Goal: Transaction & Acquisition: Book appointment/travel/reservation

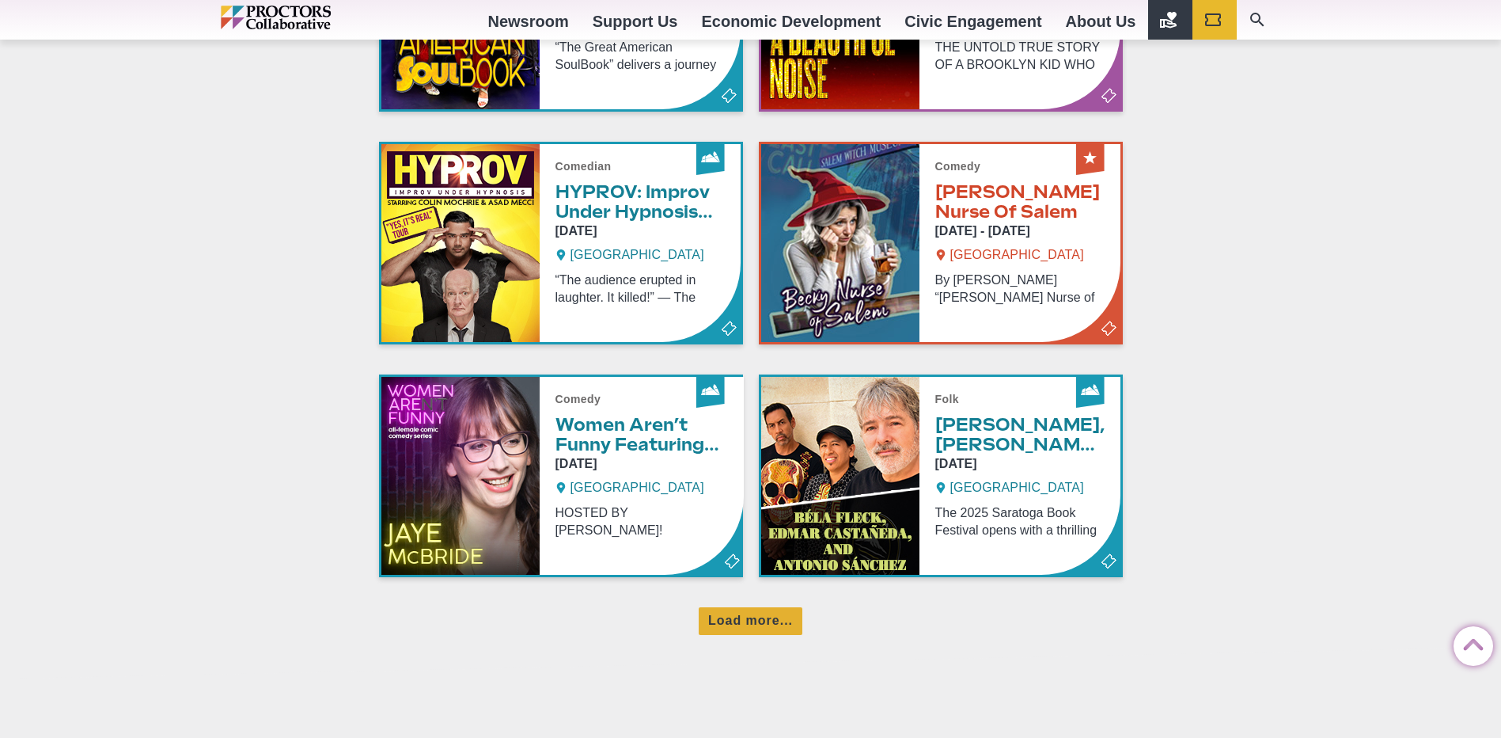
scroll to position [1108, 0]
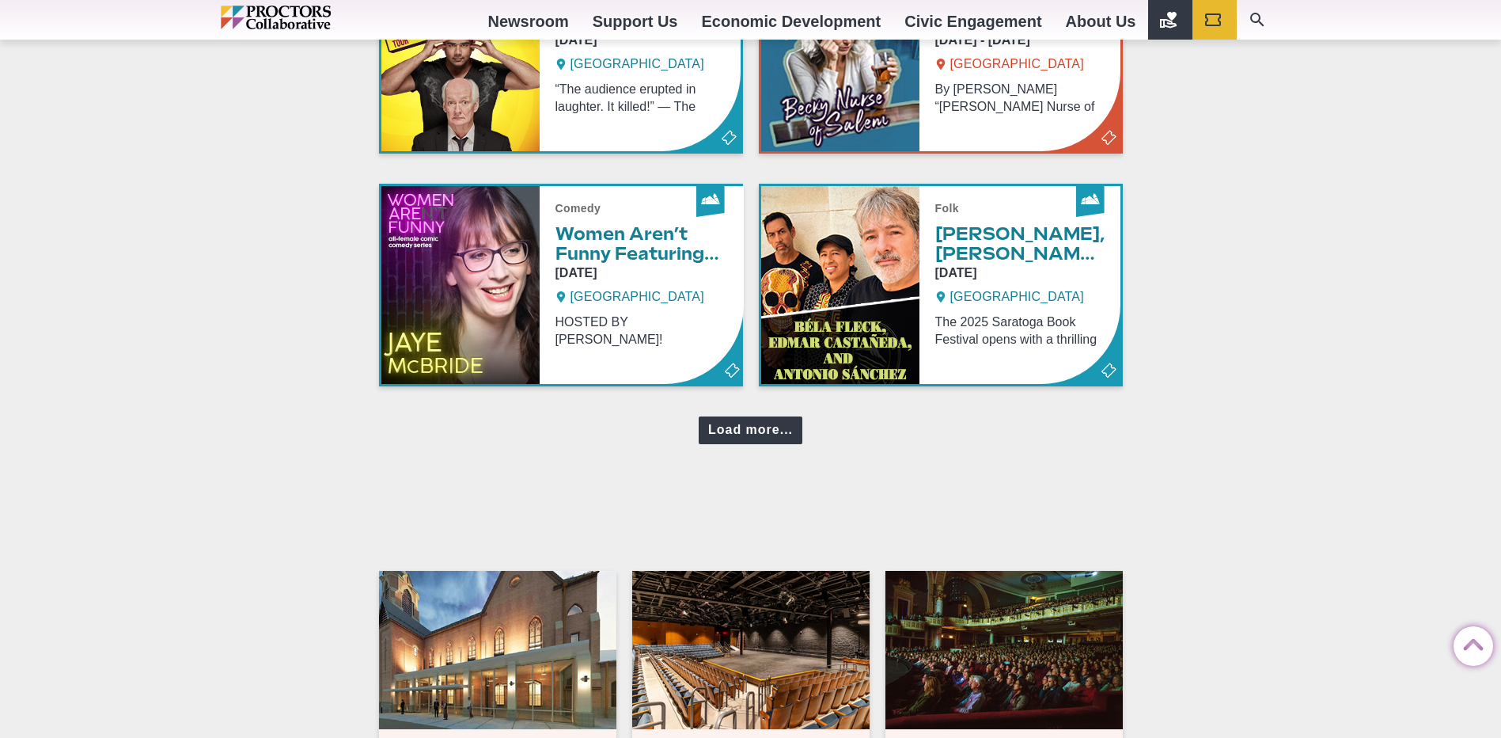
click at [776, 427] on div "Load more..." at bounding box center [751, 430] width 104 height 28
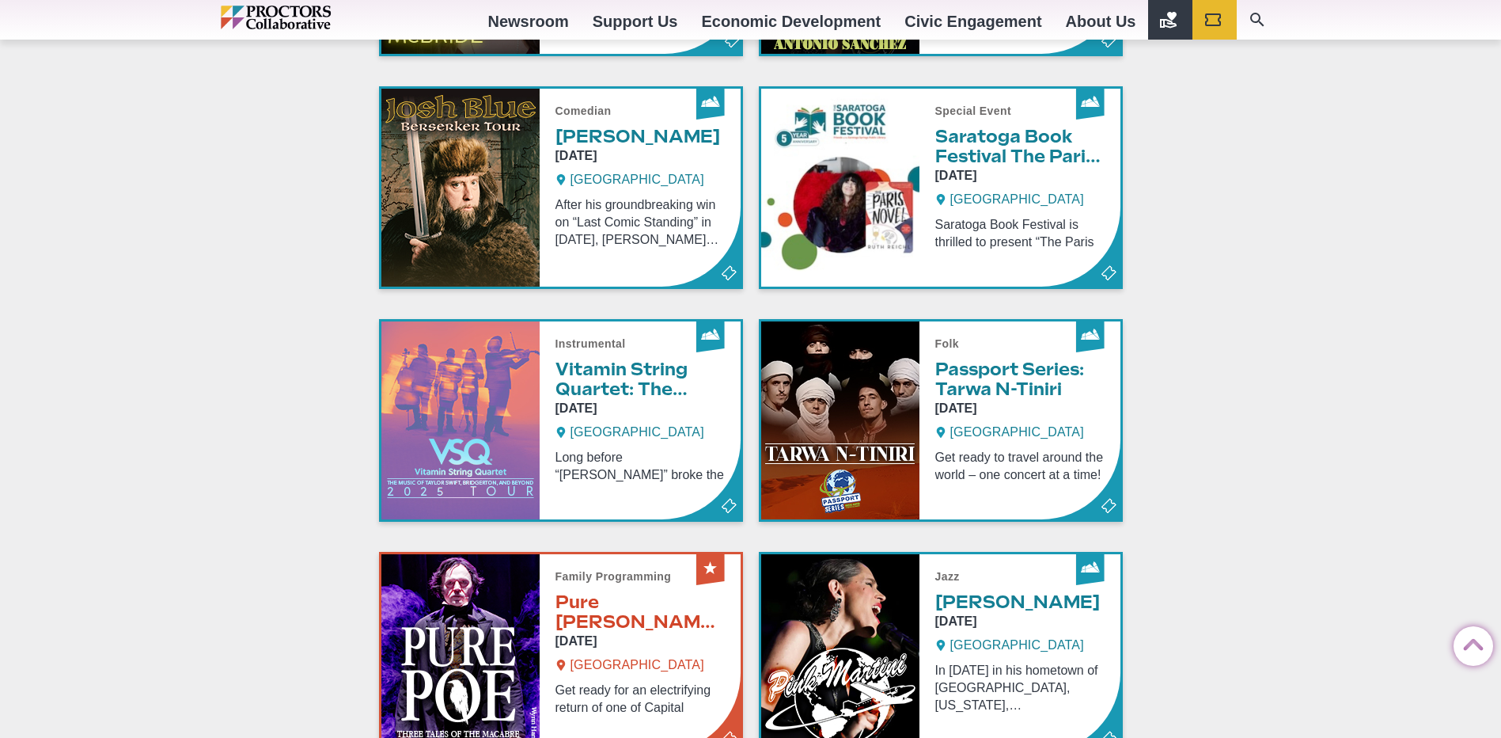
scroll to position [1662, 0]
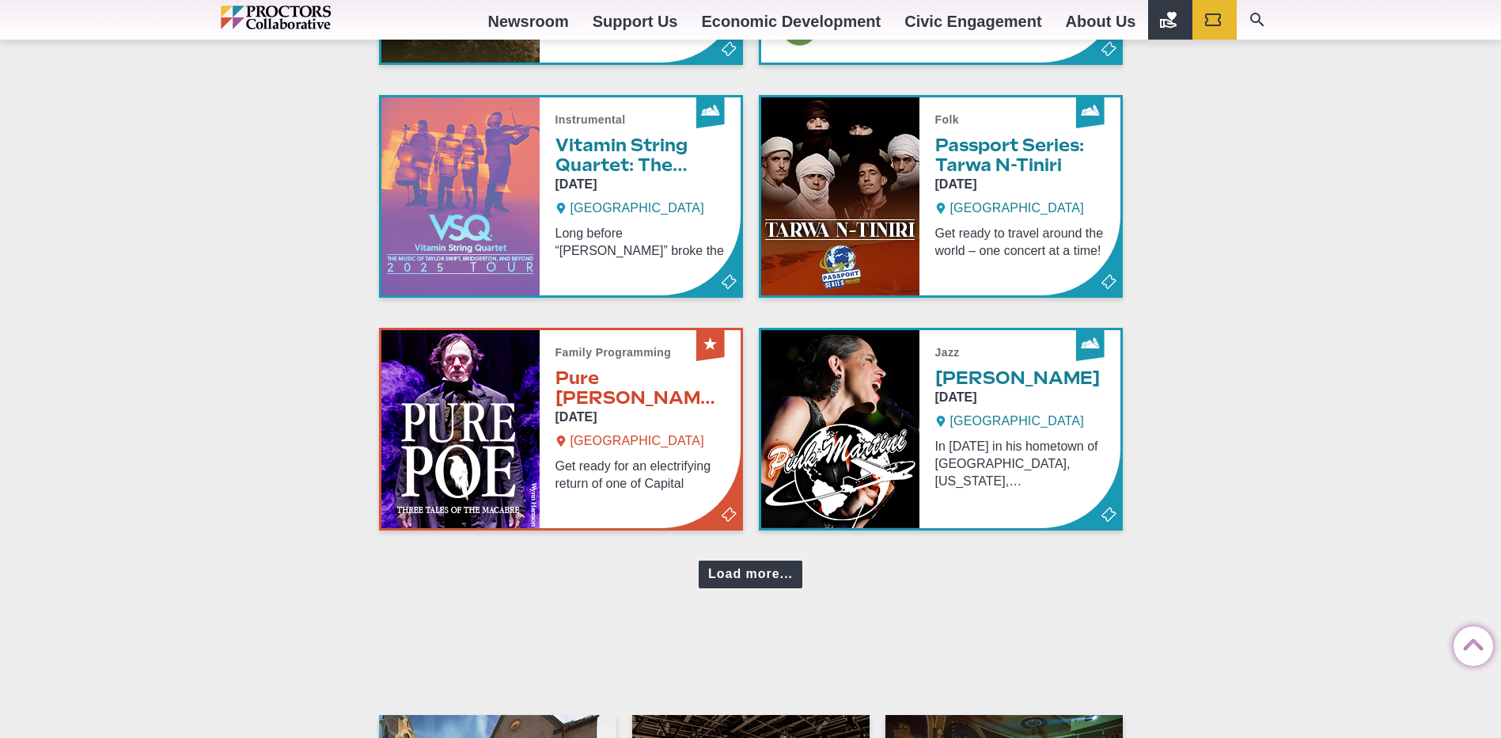
click at [774, 564] on div "Load more..." at bounding box center [751, 574] width 104 height 28
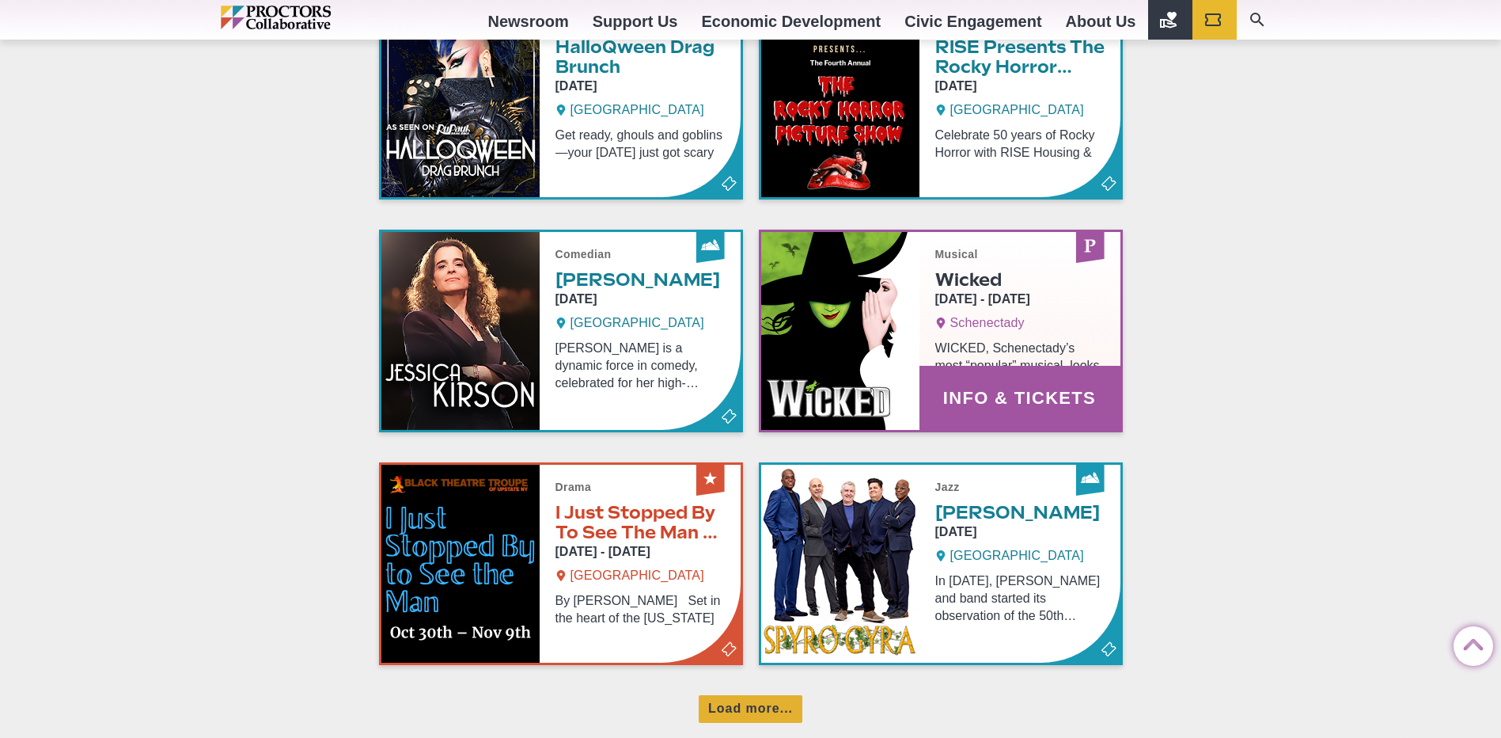
scroll to position [2374, 0]
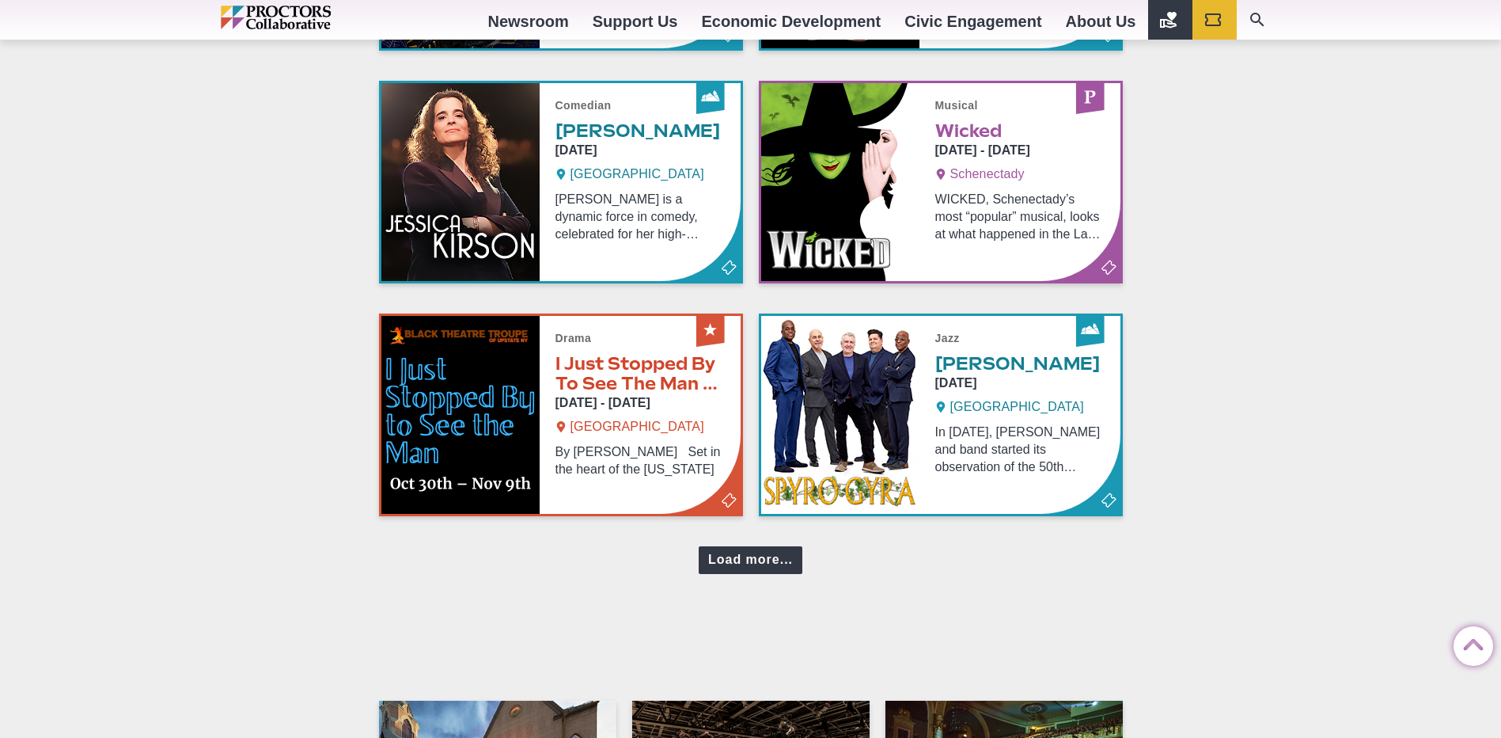
click at [758, 553] on div "Load more..." at bounding box center [751, 560] width 104 height 28
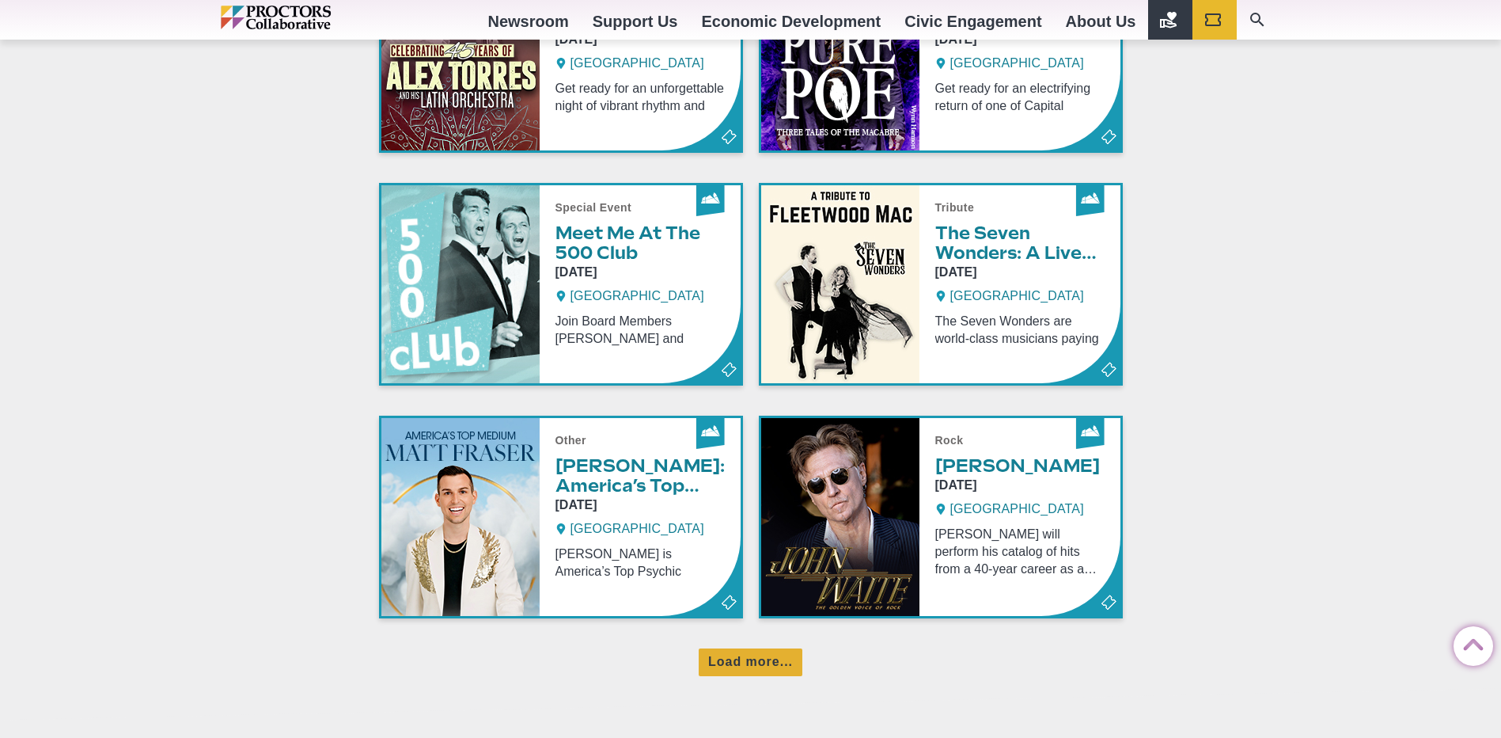
scroll to position [3008, 0]
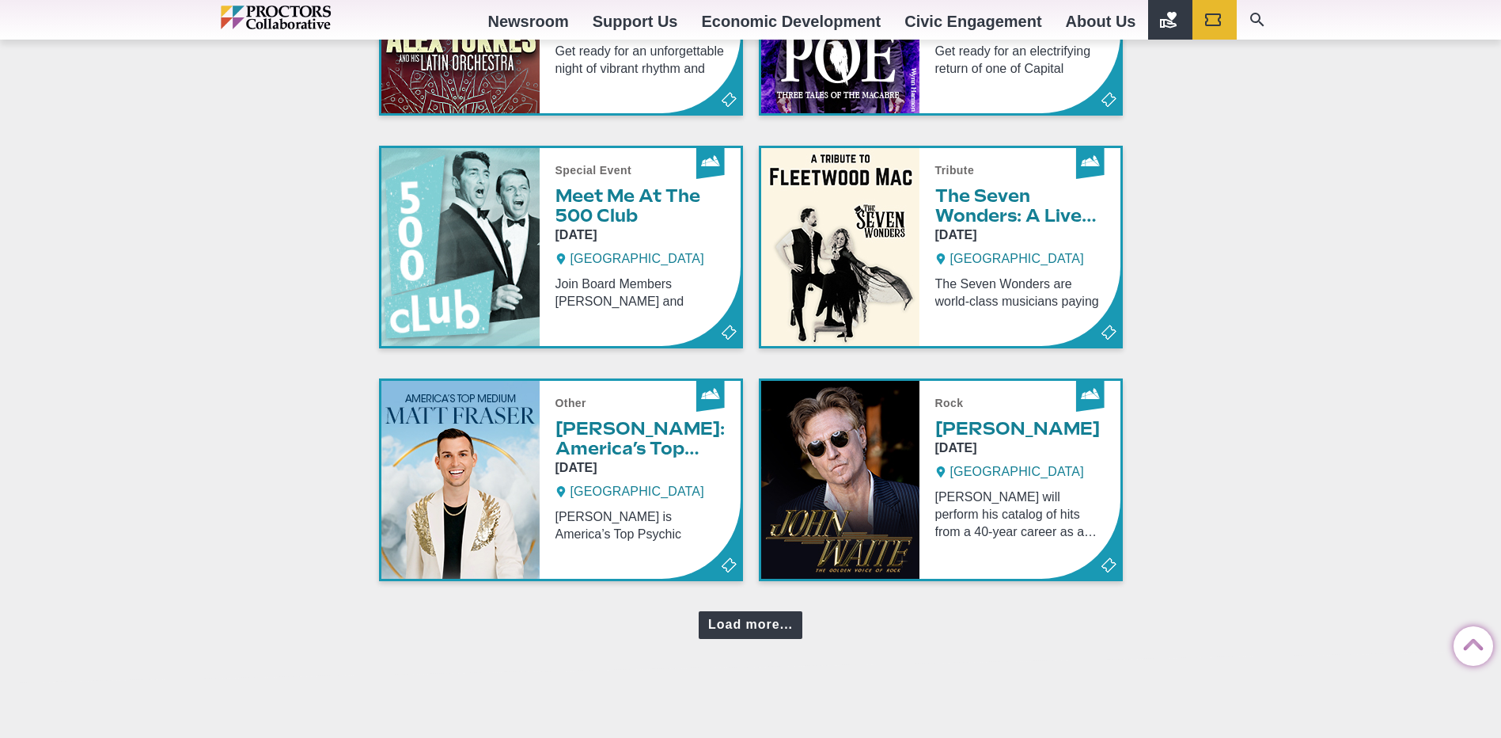
click at [767, 620] on div "Load more..." at bounding box center [751, 625] width 104 height 28
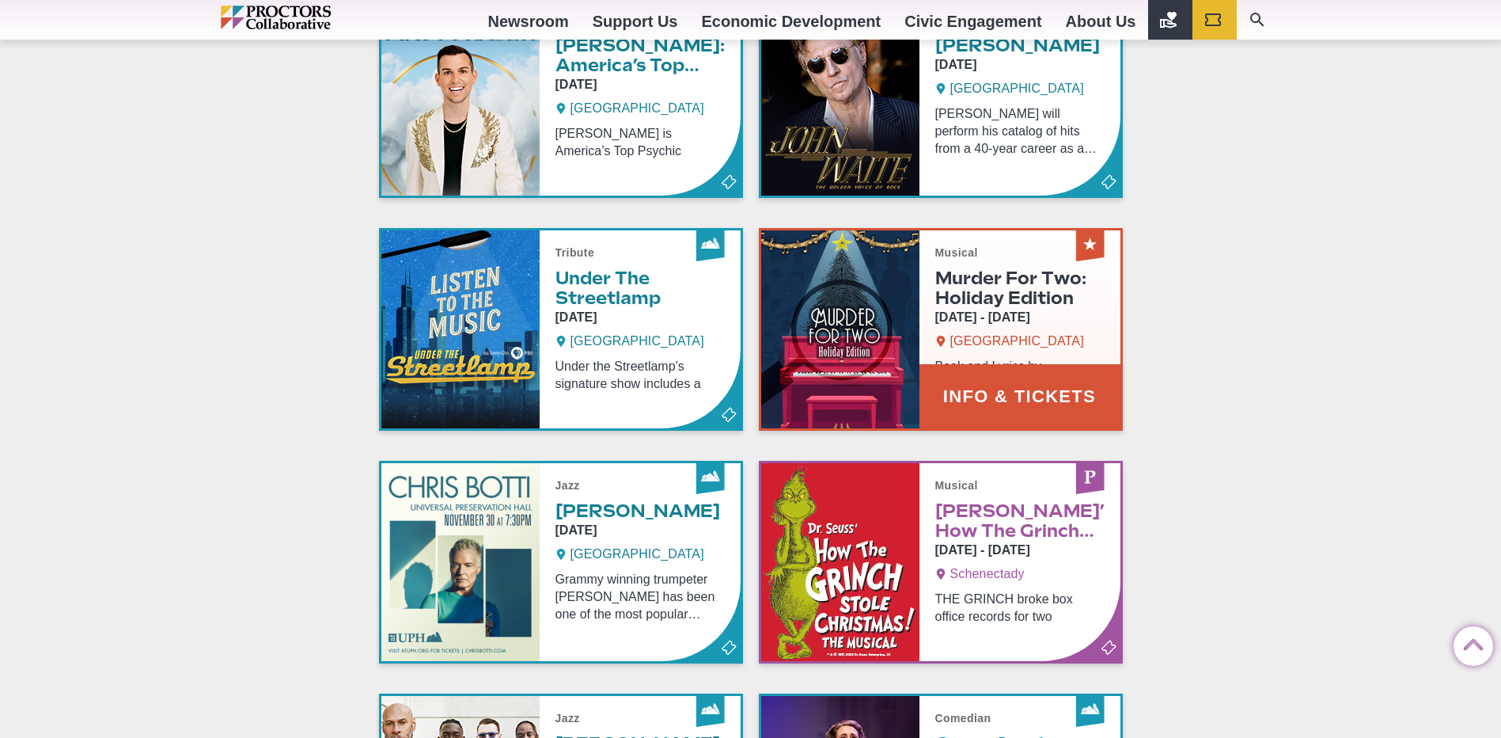
scroll to position [3641, 0]
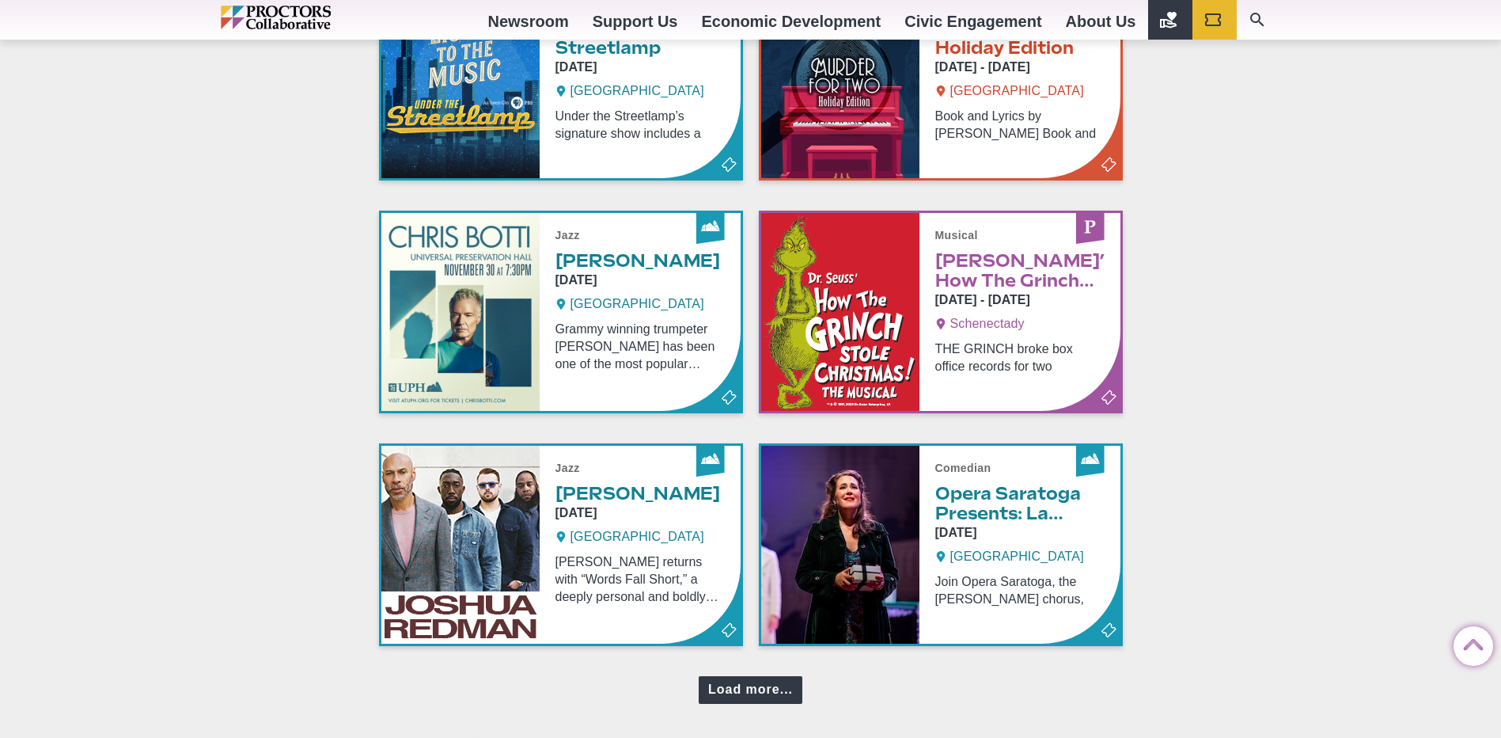
click at [773, 699] on div "Load more..." at bounding box center [751, 690] width 104 height 28
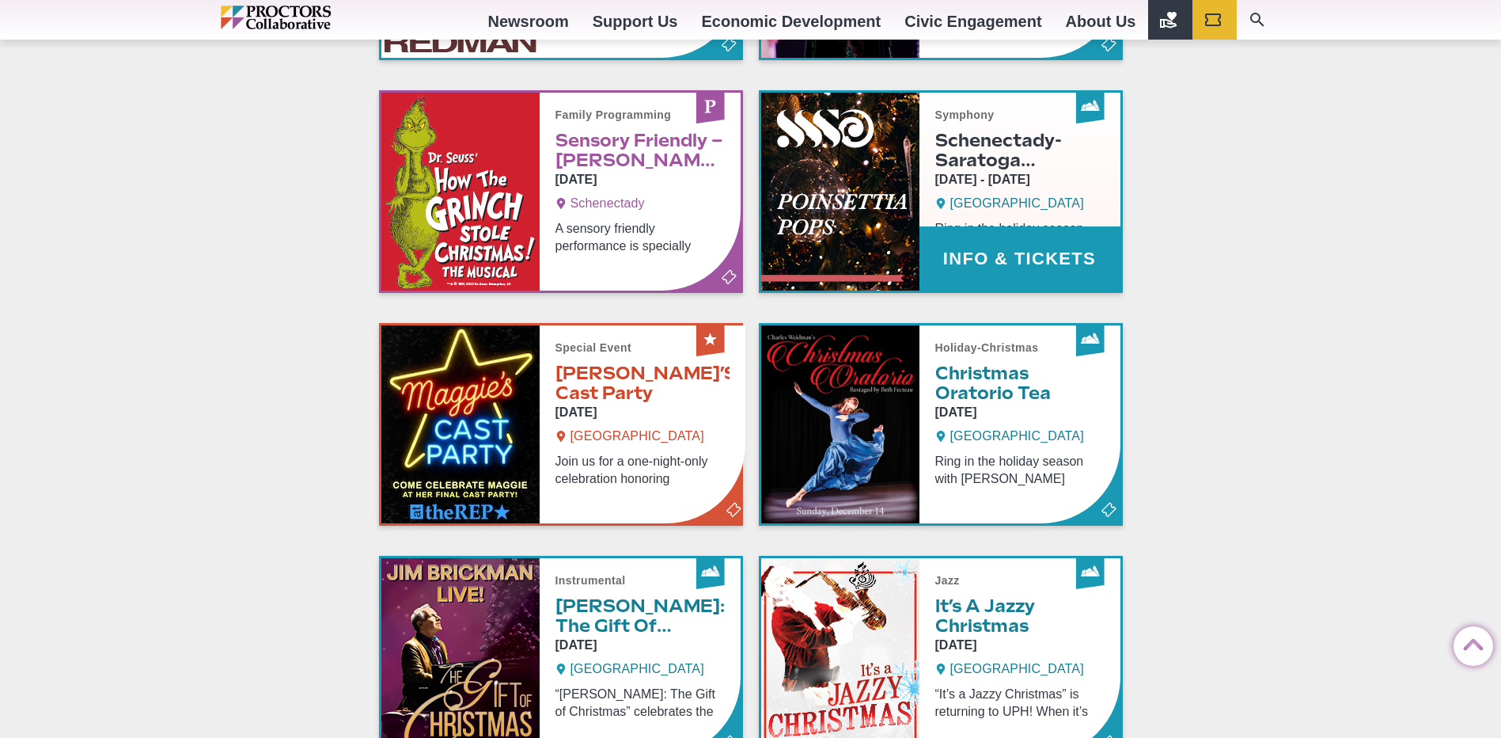
scroll to position [4432, 0]
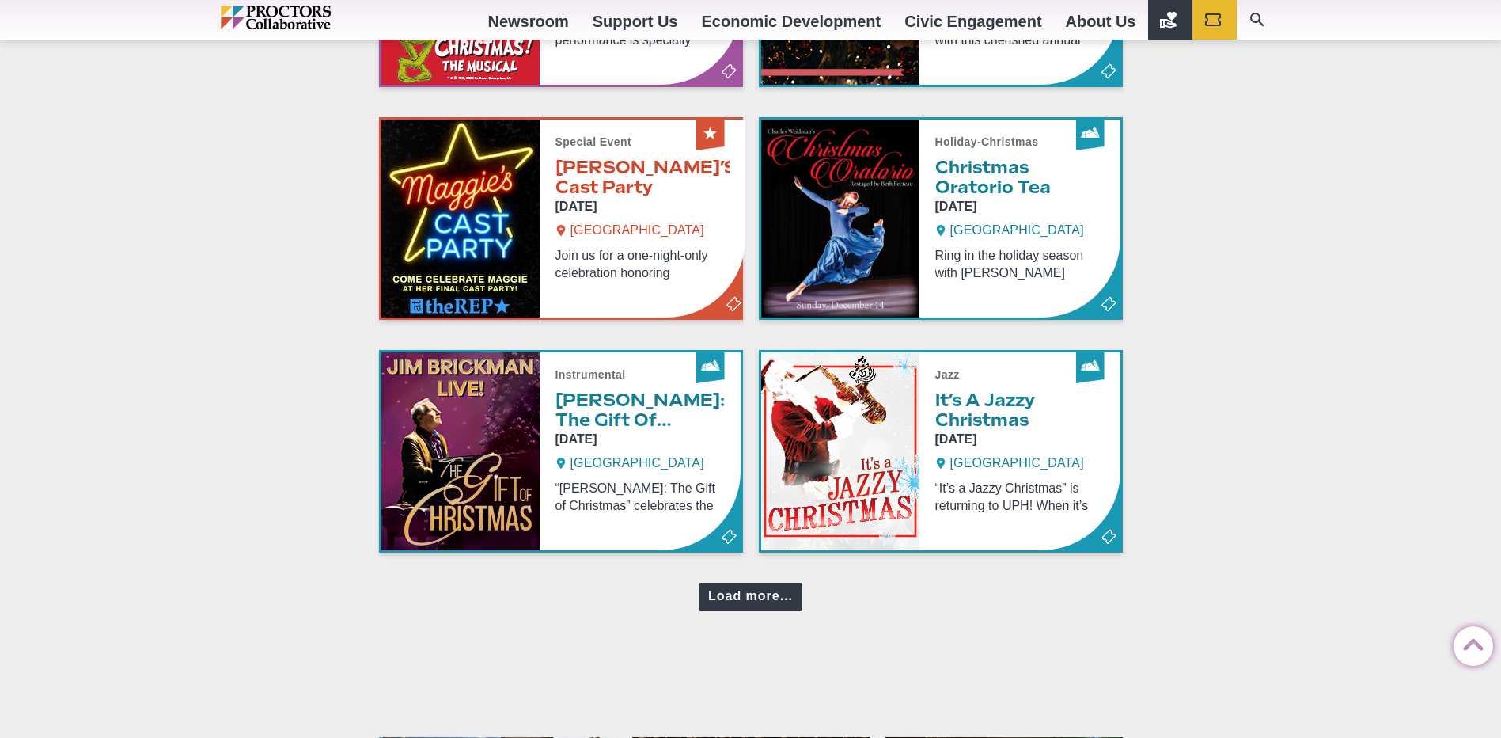
click at [773, 600] on div "Load more..." at bounding box center [751, 597] width 104 height 28
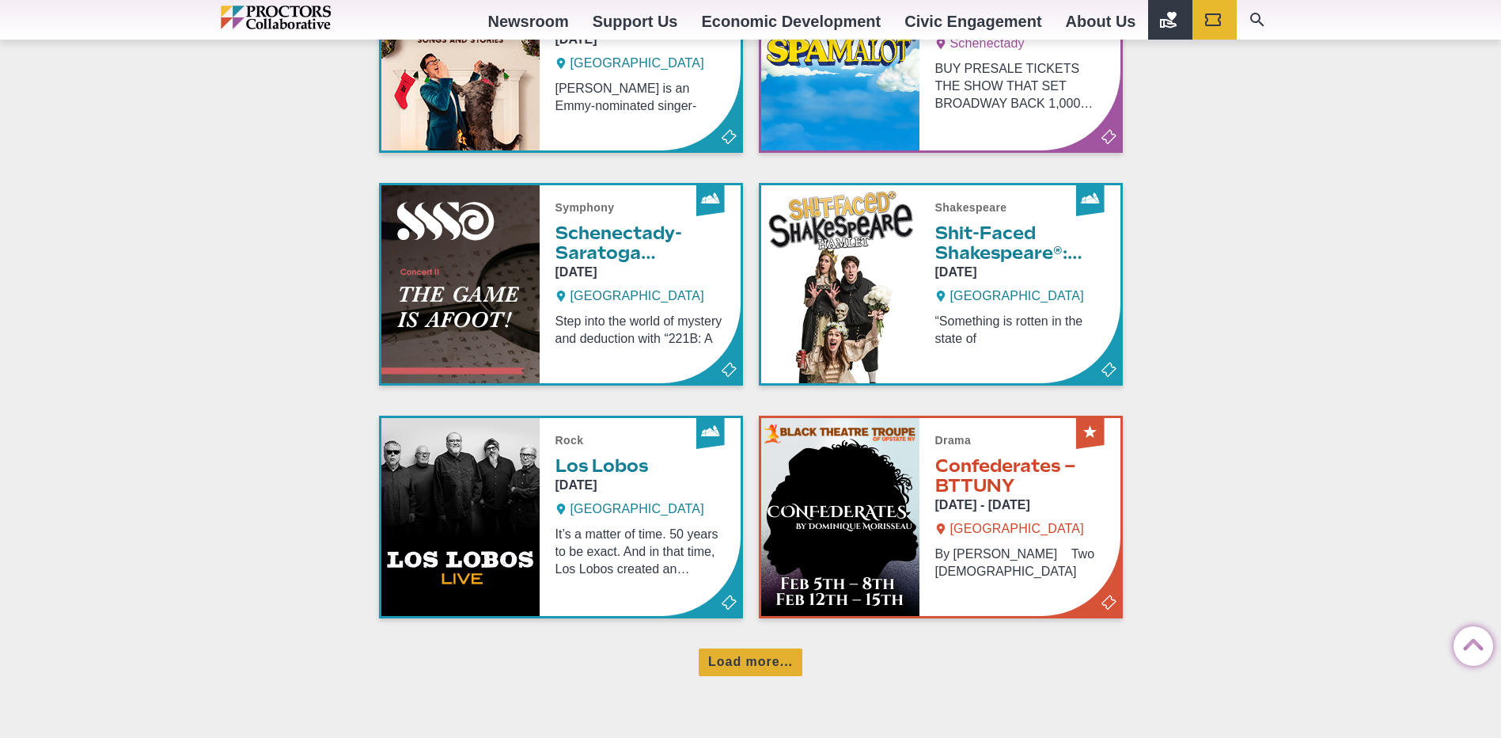
scroll to position [5066, 0]
click at [769, 661] on div "Load more..." at bounding box center [751, 661] width 104 height 28
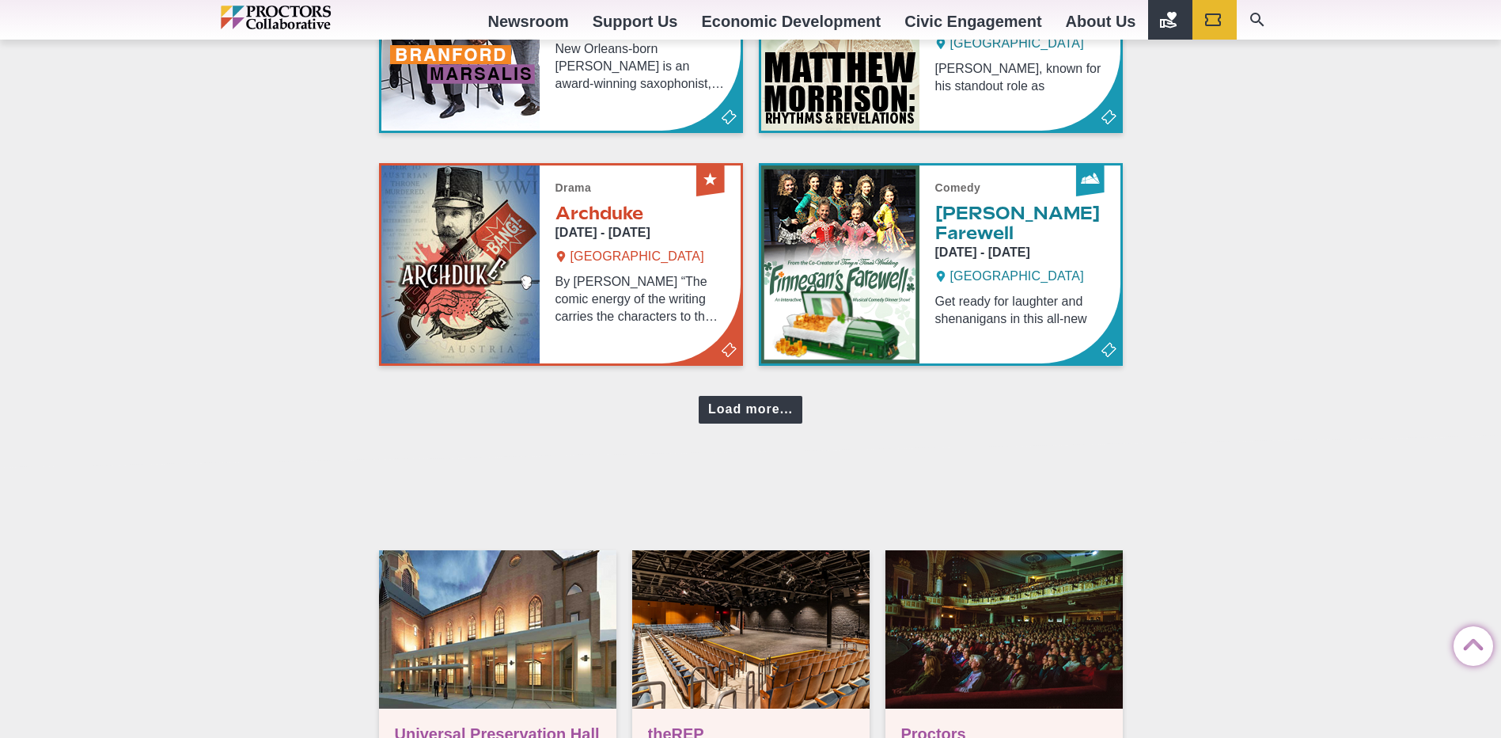
scroll to position [5936, 0]
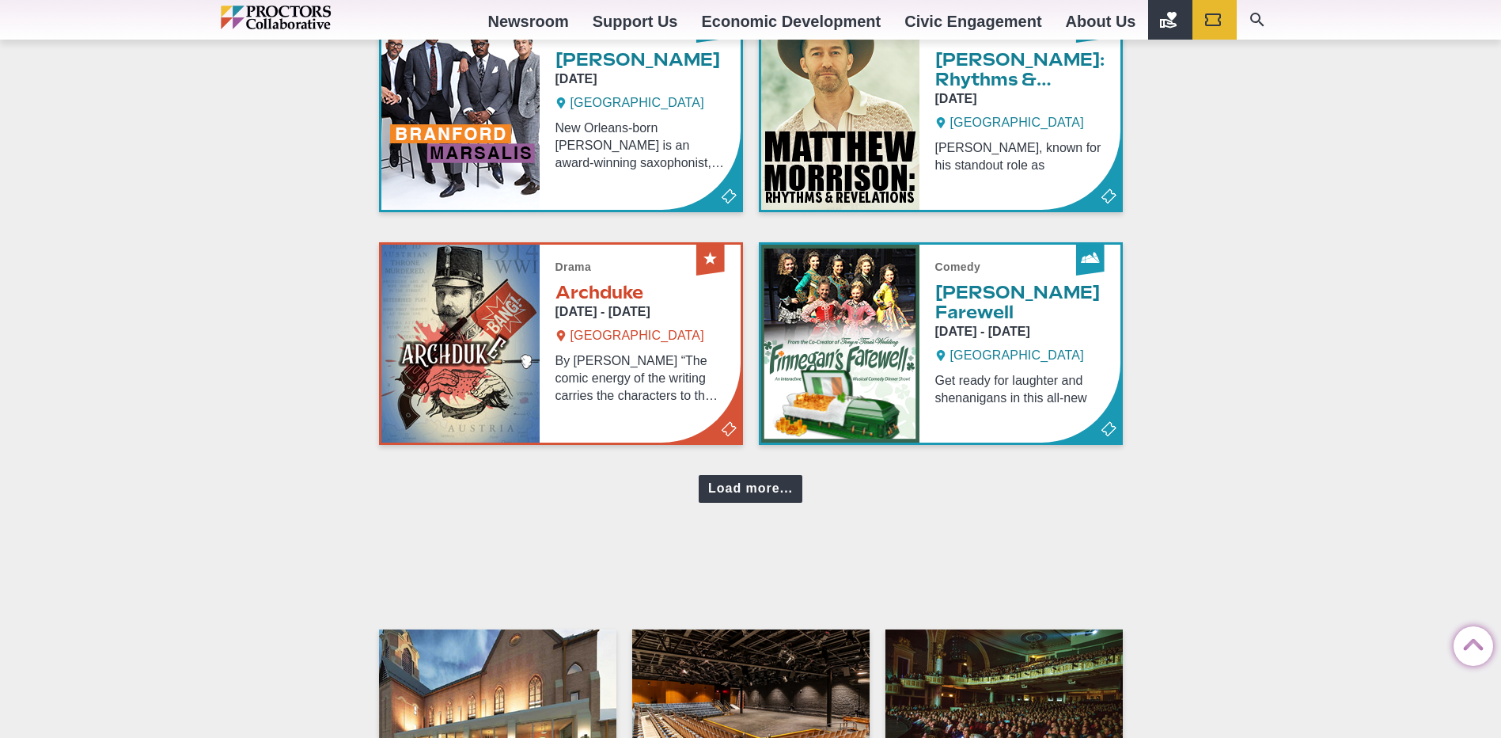
click at [748, 476] on div "Load more..." at bounding box center [751, 489] width 104 height 28
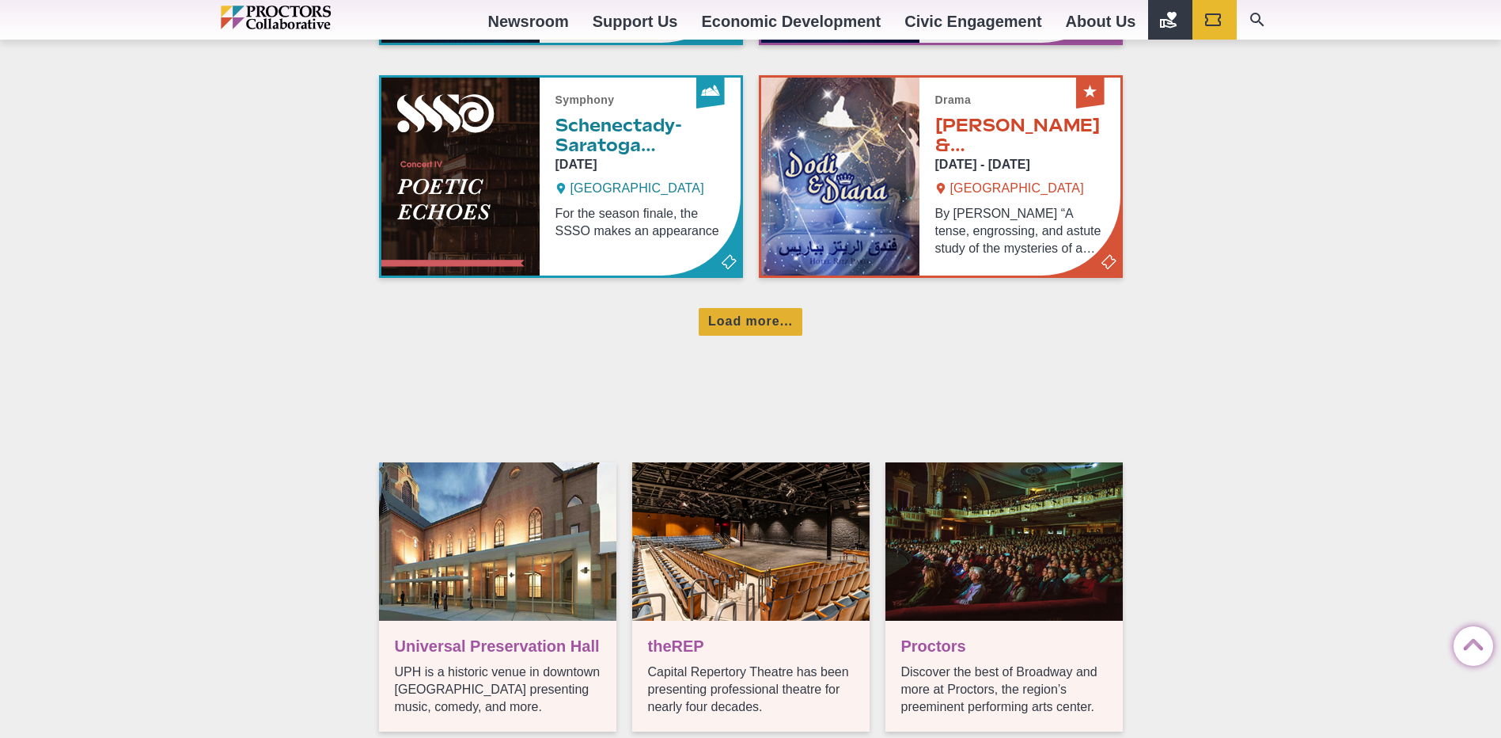
scroll to position [6807, 0]
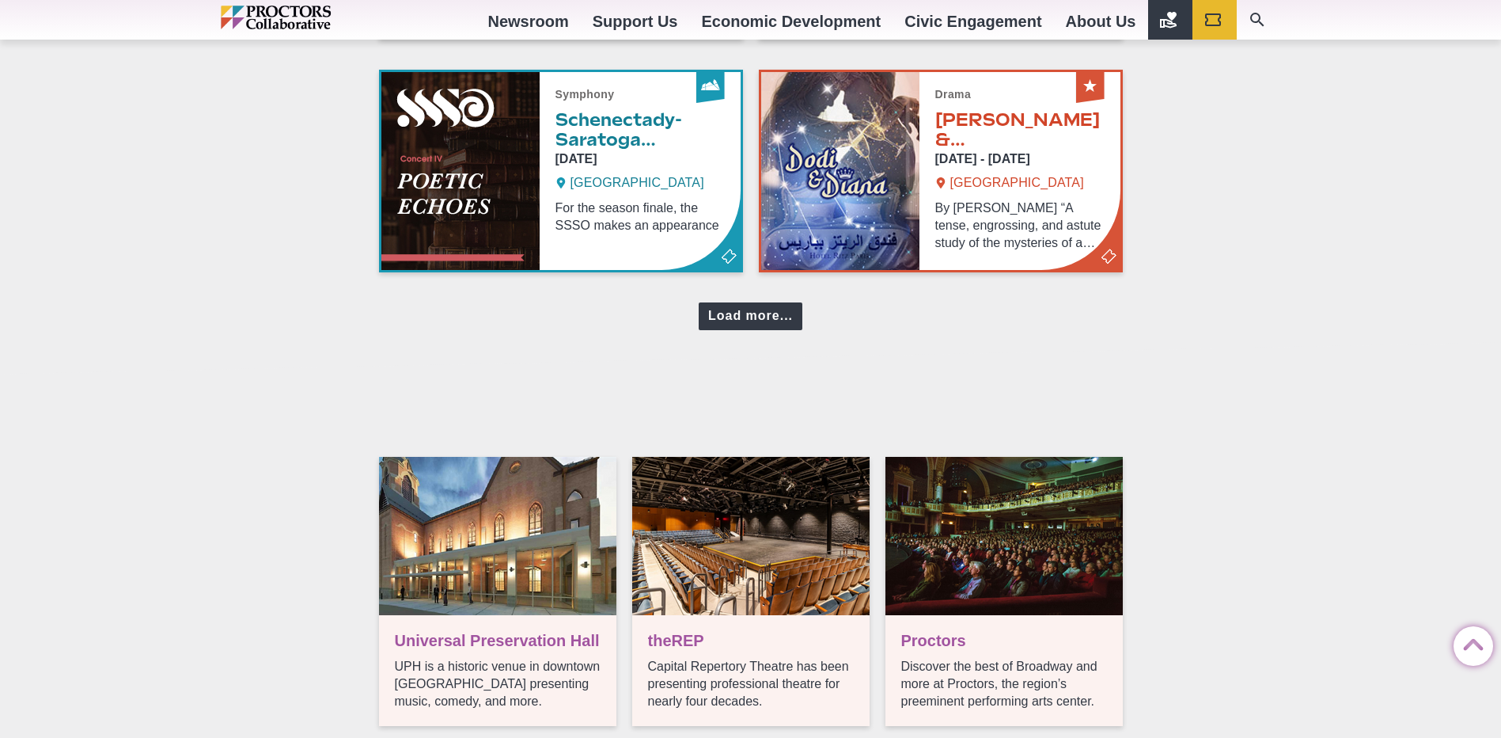
click at [723, 310] on div "Load more..." at bounding box center [751, 316] width 104 height 28
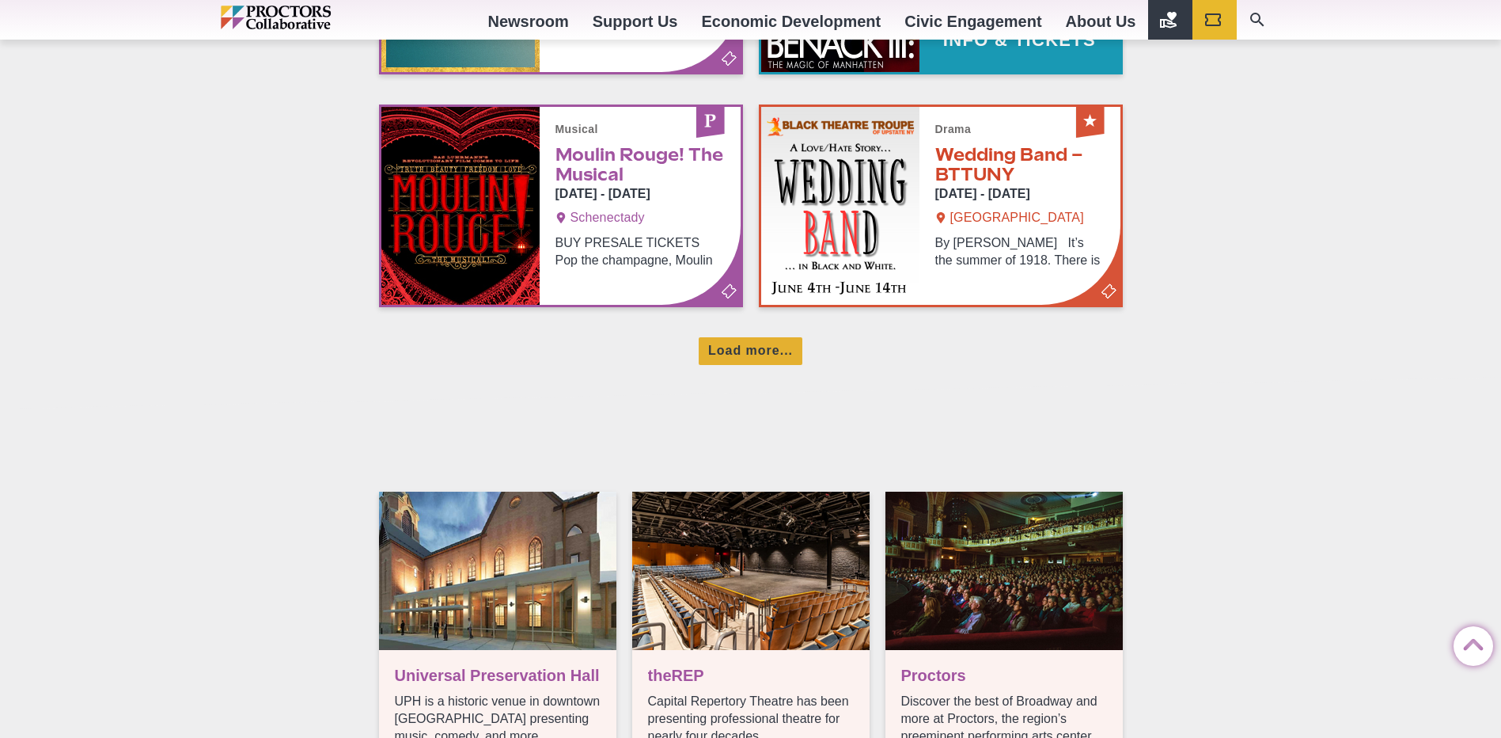
scroll to position [7598, 0]
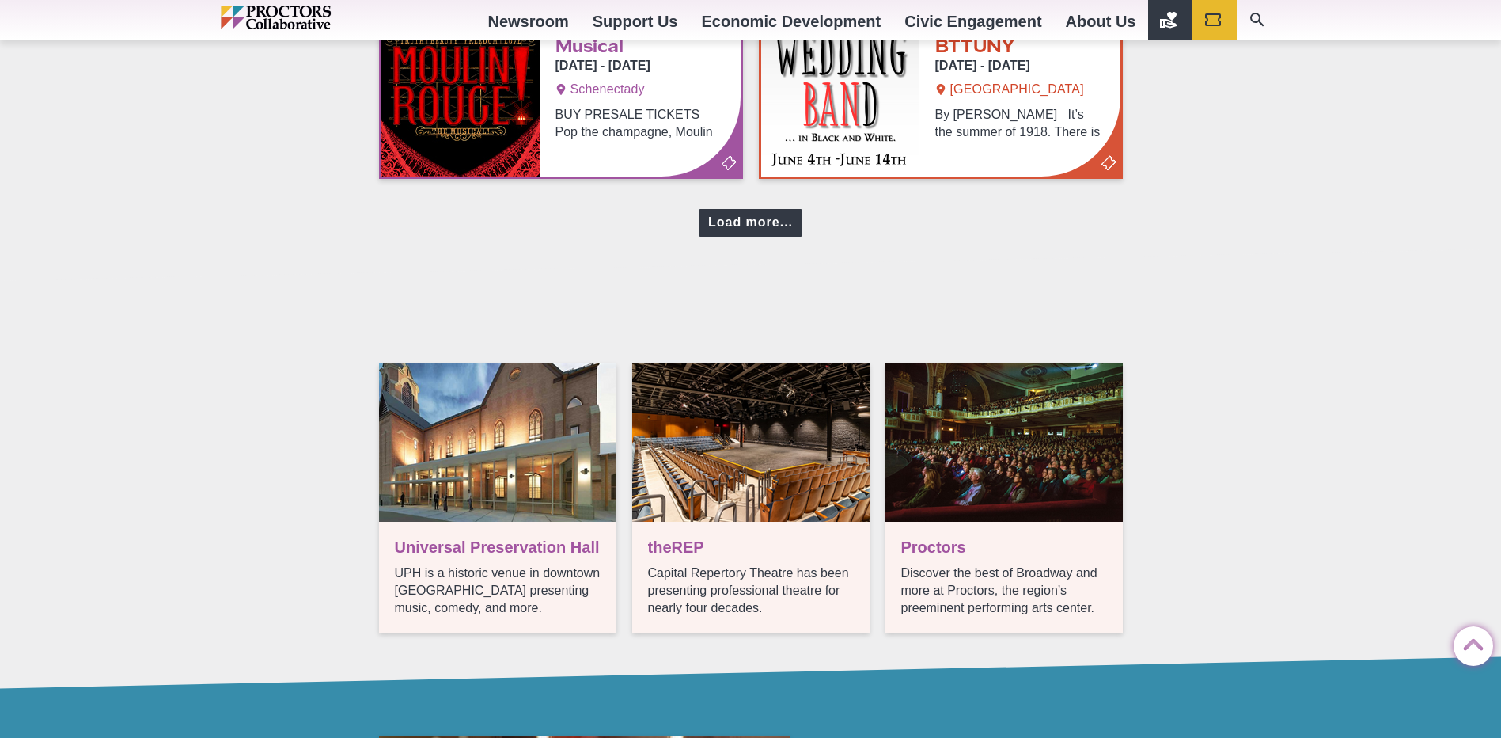
click at [767, 235] on div "Load more..." at bounding box center [751, 223] width 104 height 28
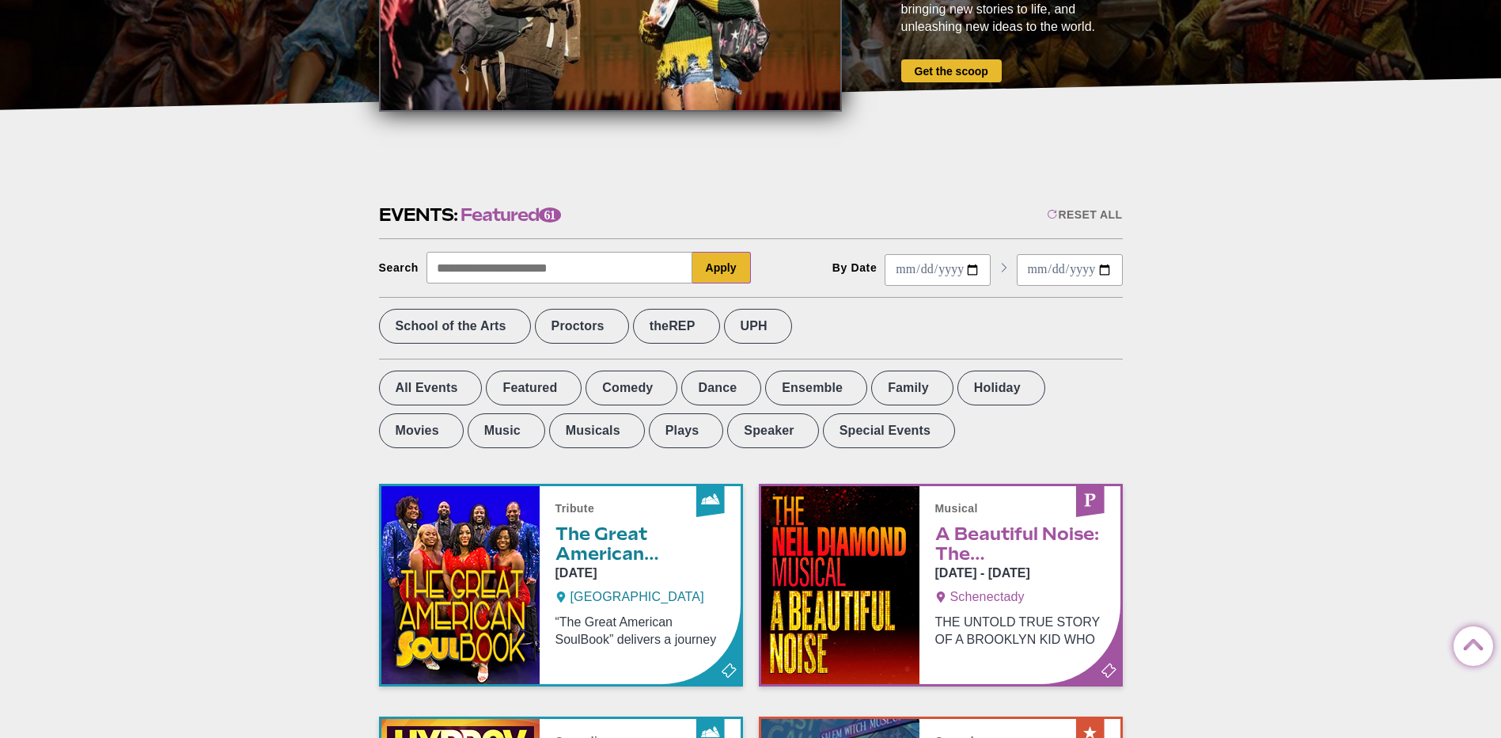
scroll to position [0, 0]
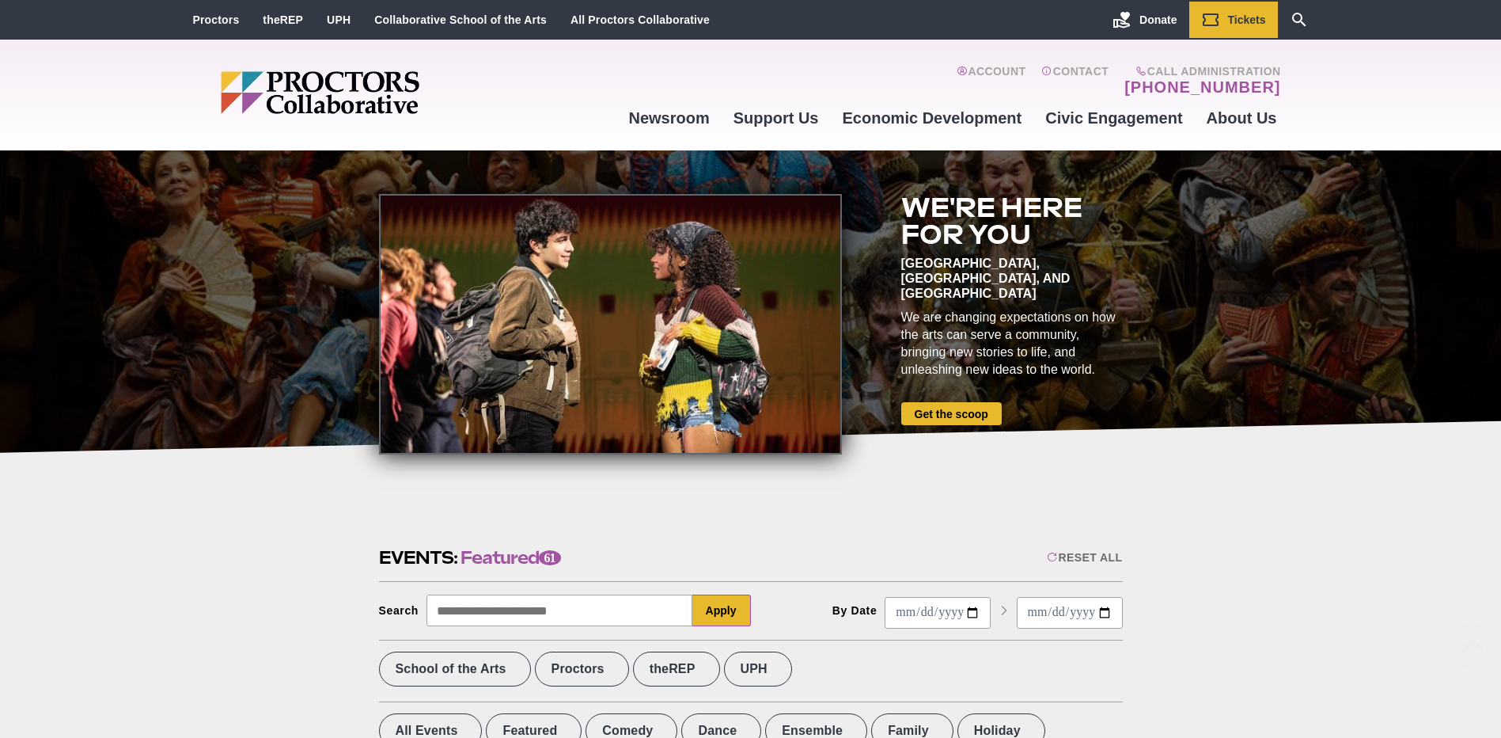
drag, startPoint x: 1008, startPoint y: 419, endPoint x: 962, endPoint y: 146, distance: 277.7
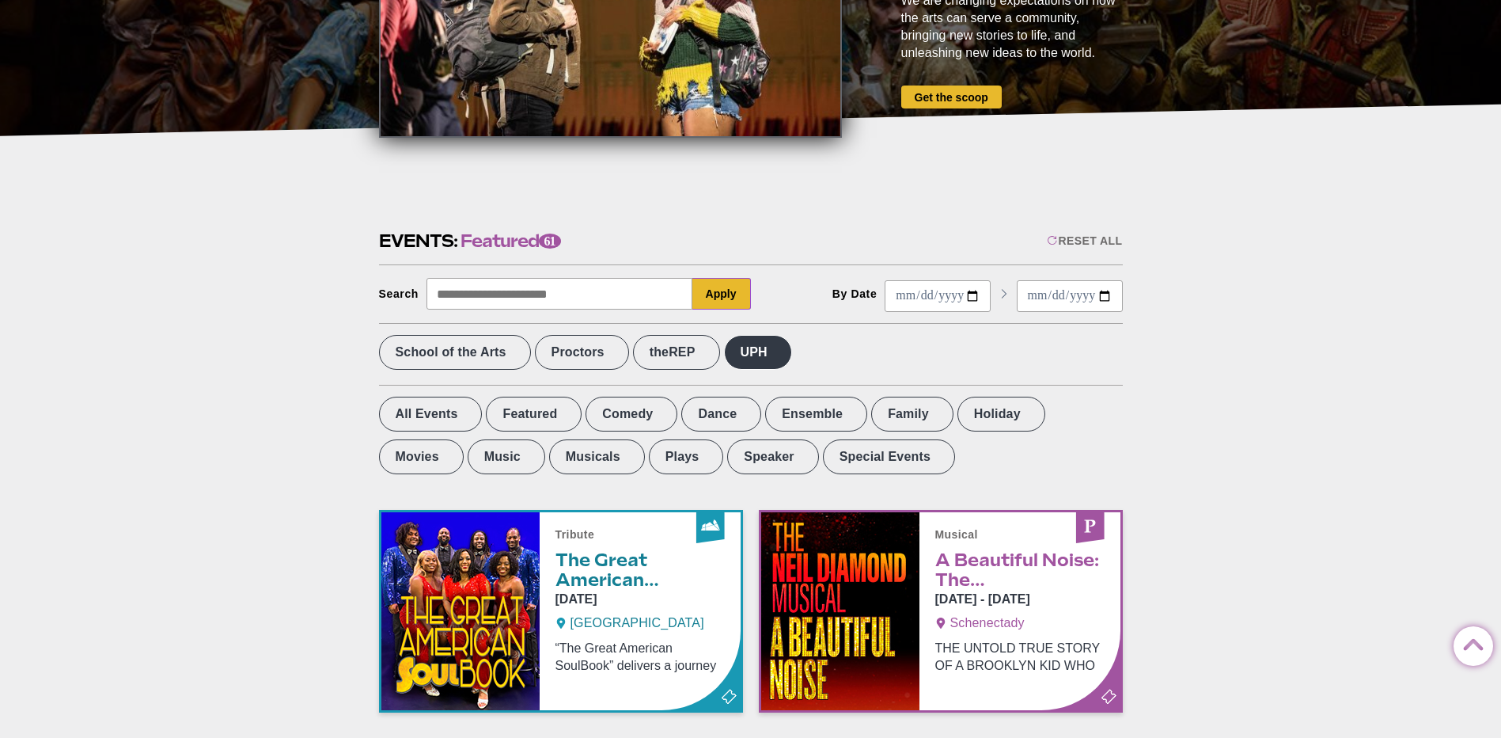
scroll to position [237, 0]
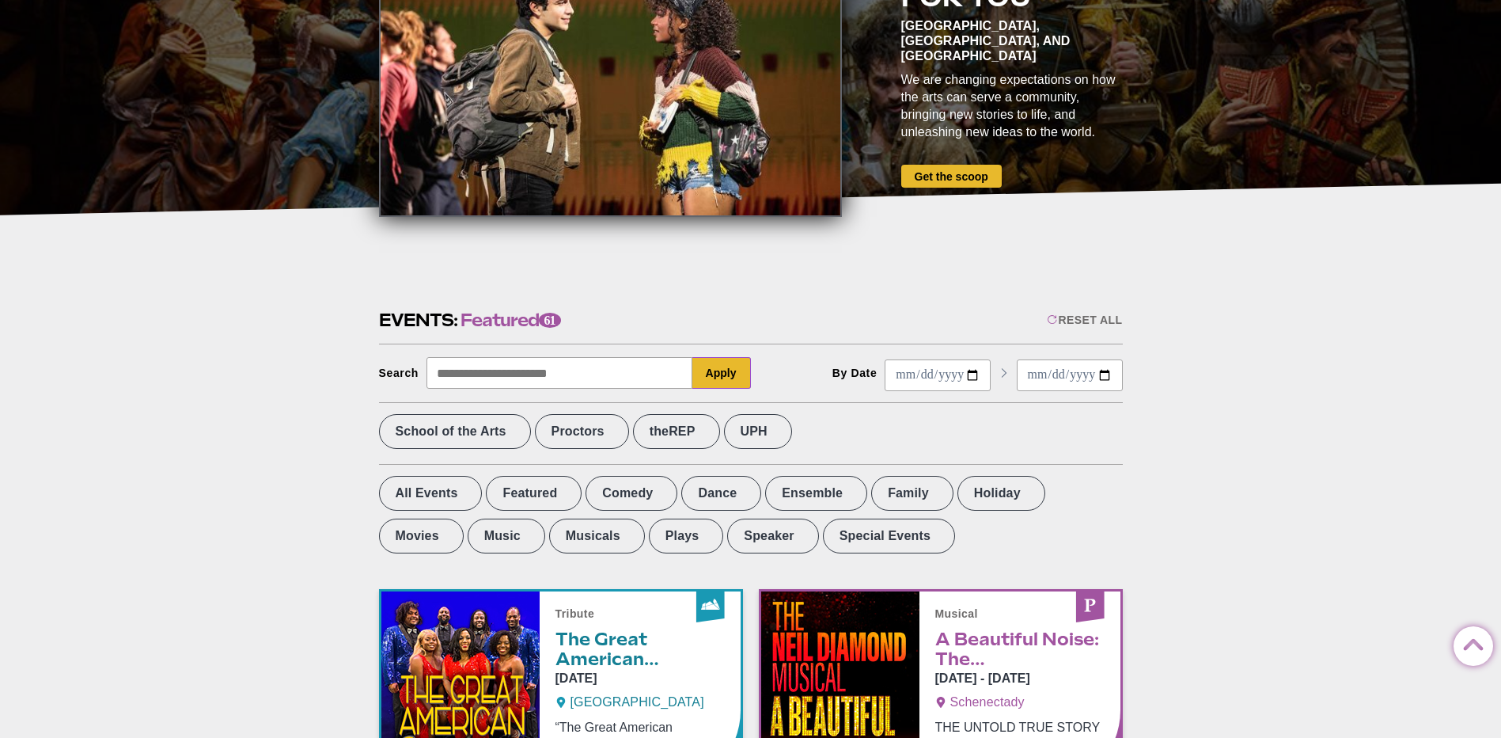
click at [612, 431] on label "Proctors" at bounding box center [582, 431] width 94 height 35
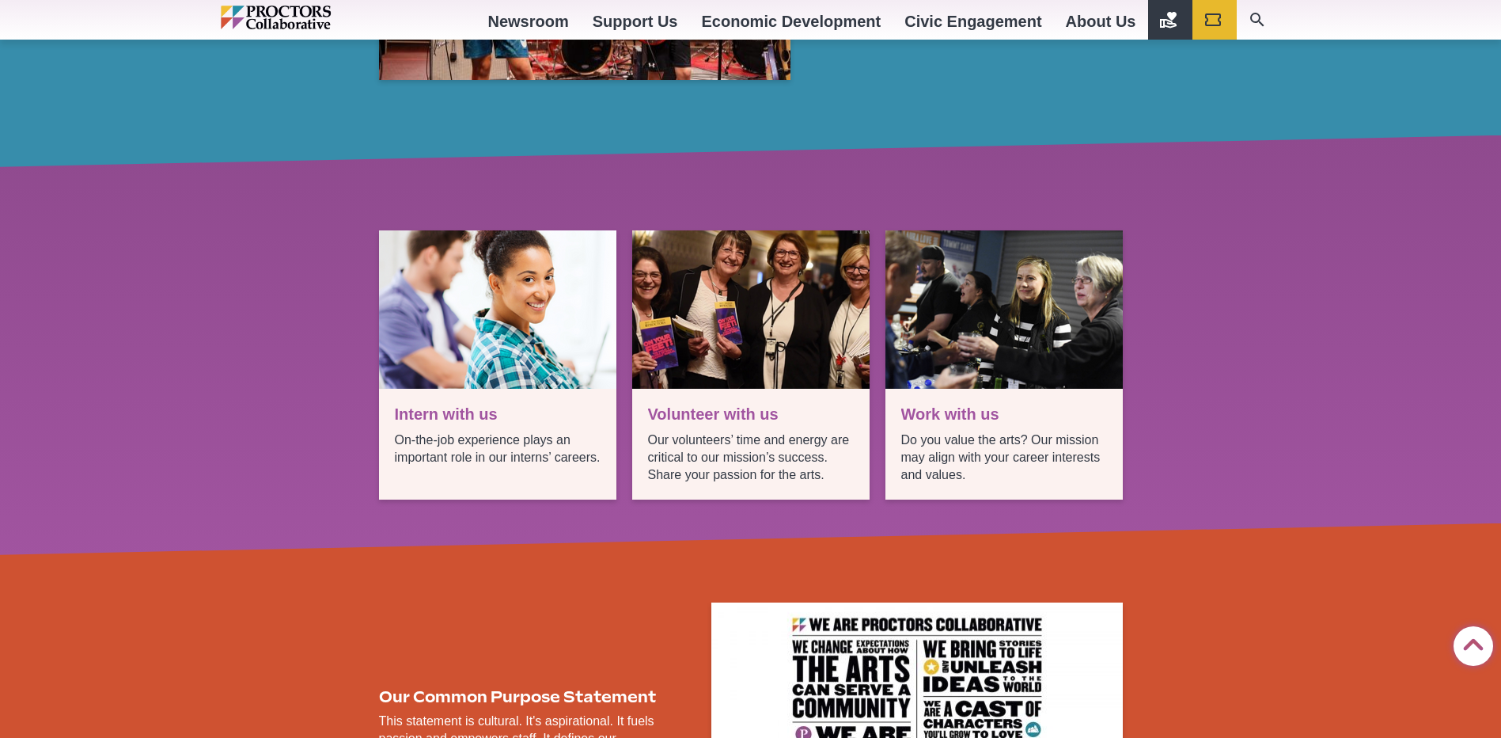
scroll to position [2241, 0]
